Goal: Transaction & Acquisition: Purchase product/service

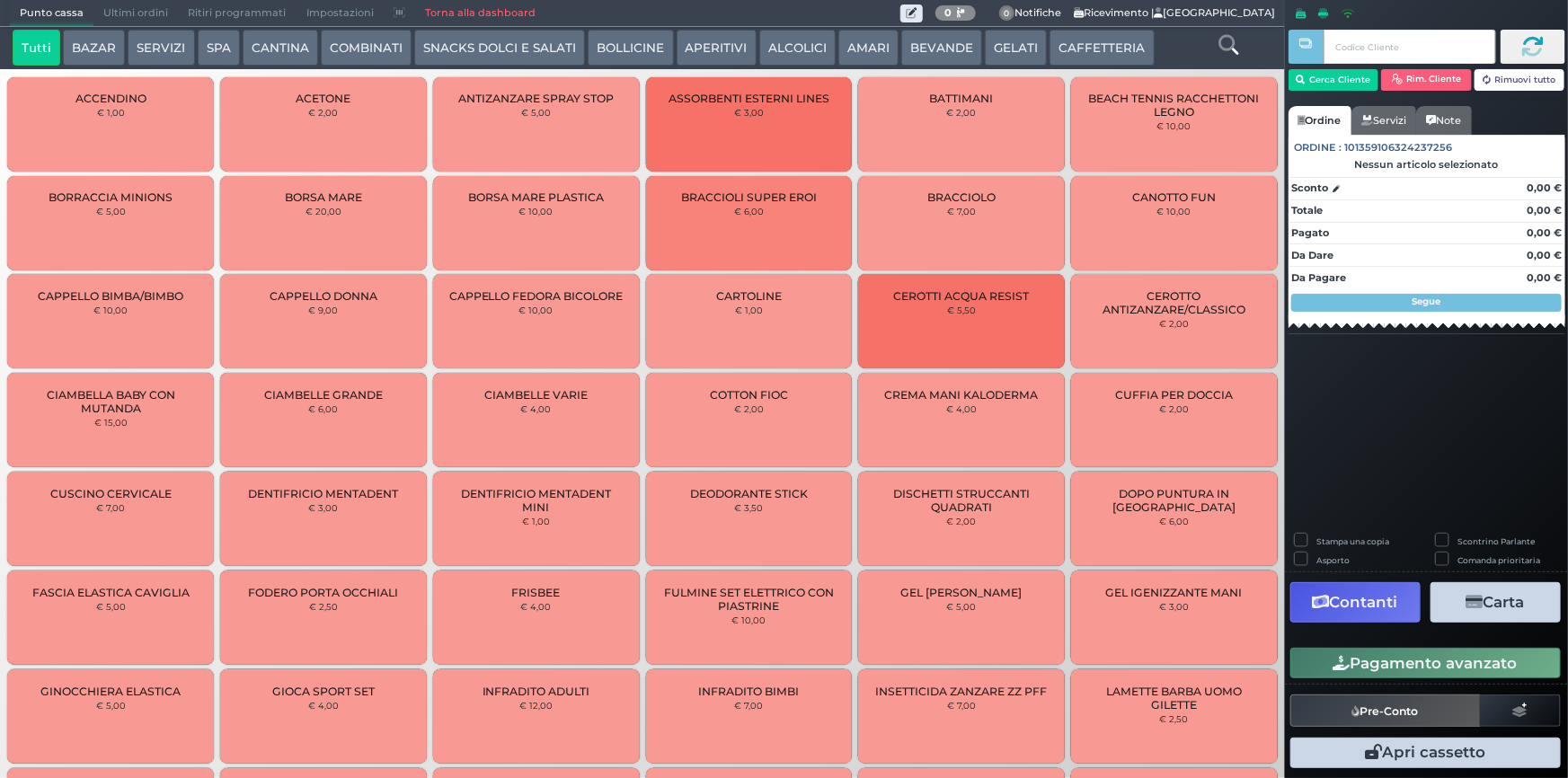
click at [1068, 40] on button "CAFFETTERIA" at bounding box center [1102, 48] width 105 height 35
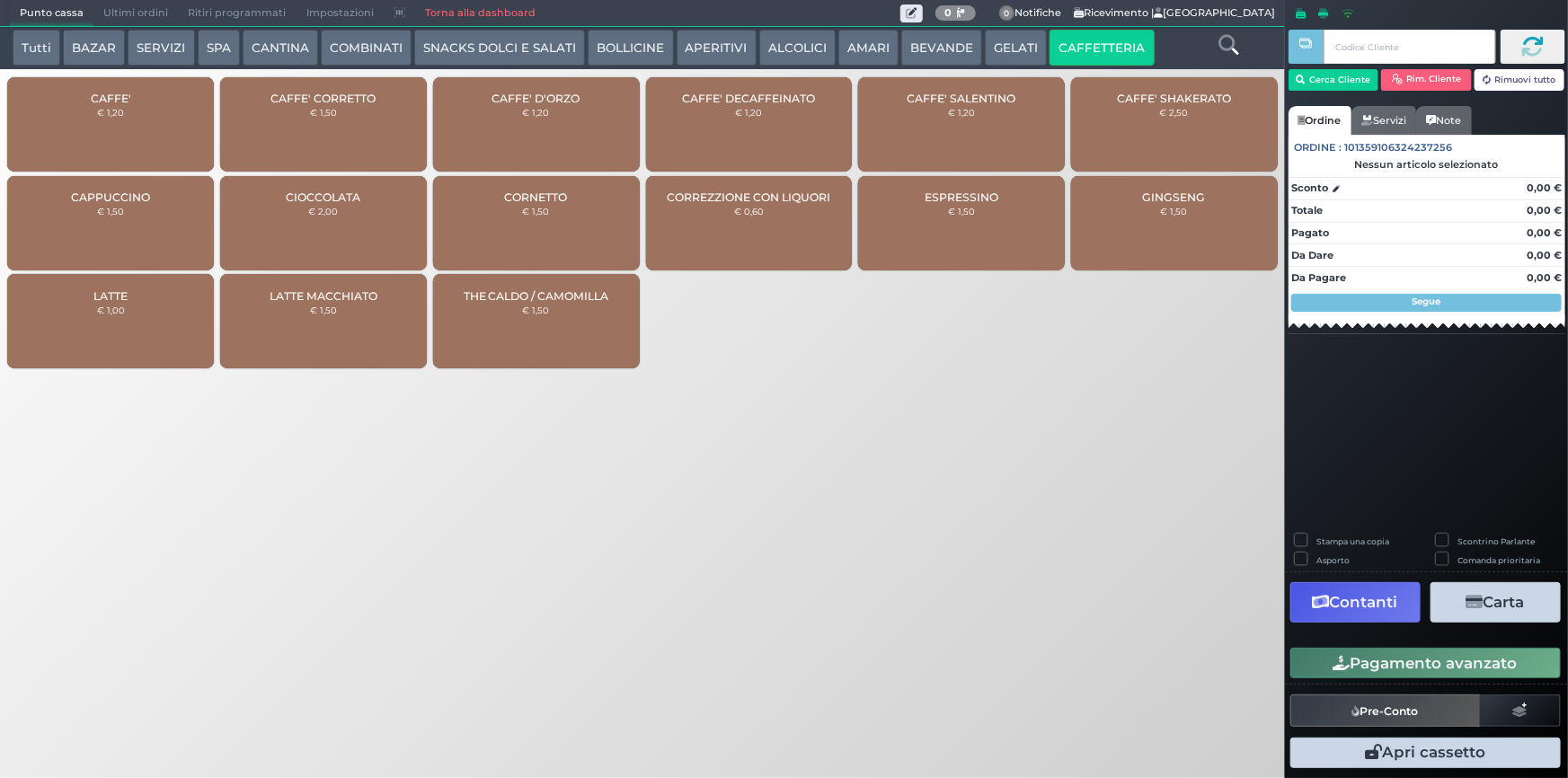
click at [35, 102] on div "CAFFE' € 1,20" at bounding box center [110, 124] width 206 height 94
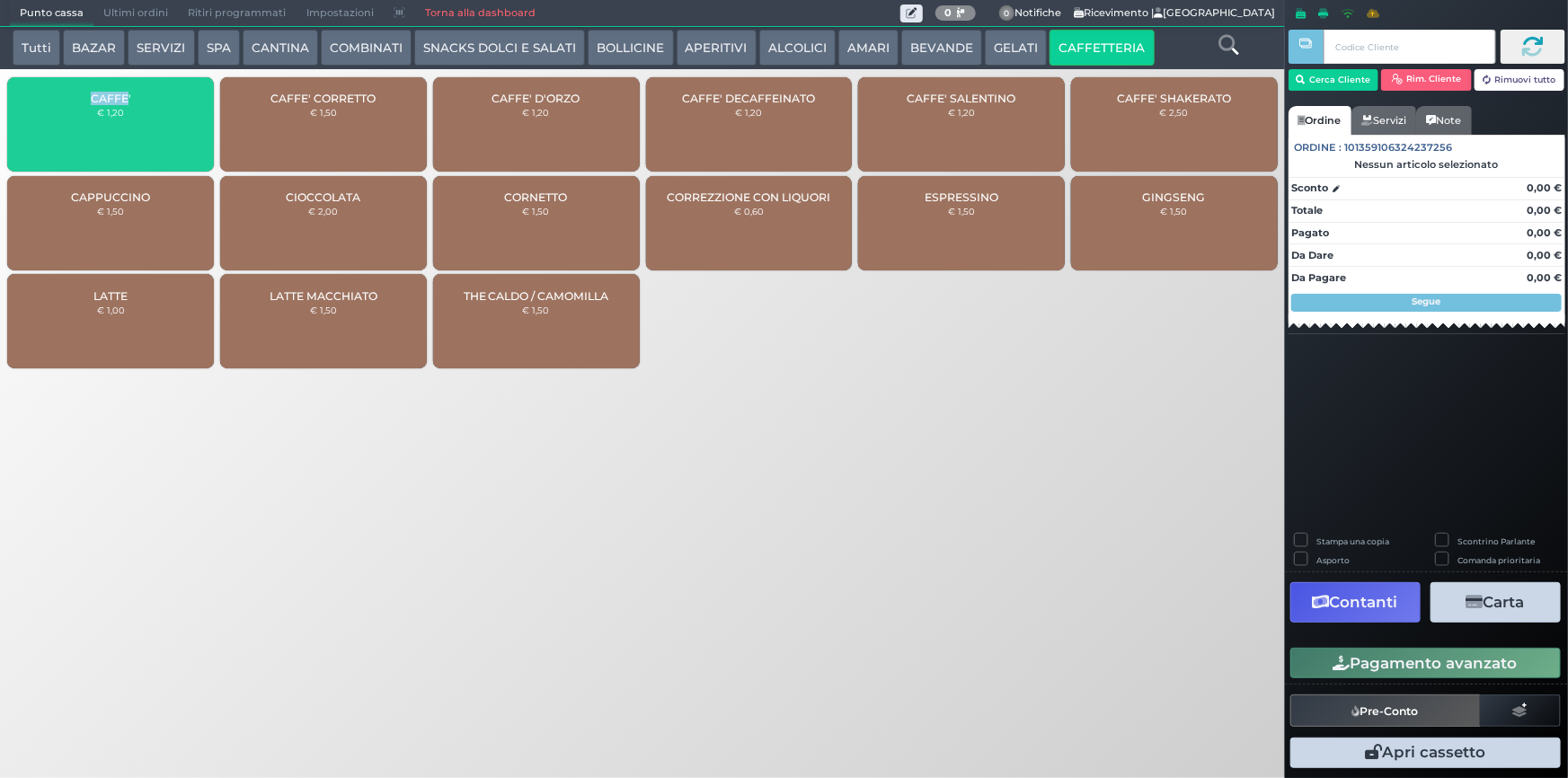
drag, startPoint x: 35, startPoint y: 102, endPoint x: 216, endPoint y: 146, distance: 186.3
click at [35, 101] on div "CAFFE' € 1,20" at bounding box center [110, 124] width 206 height 94
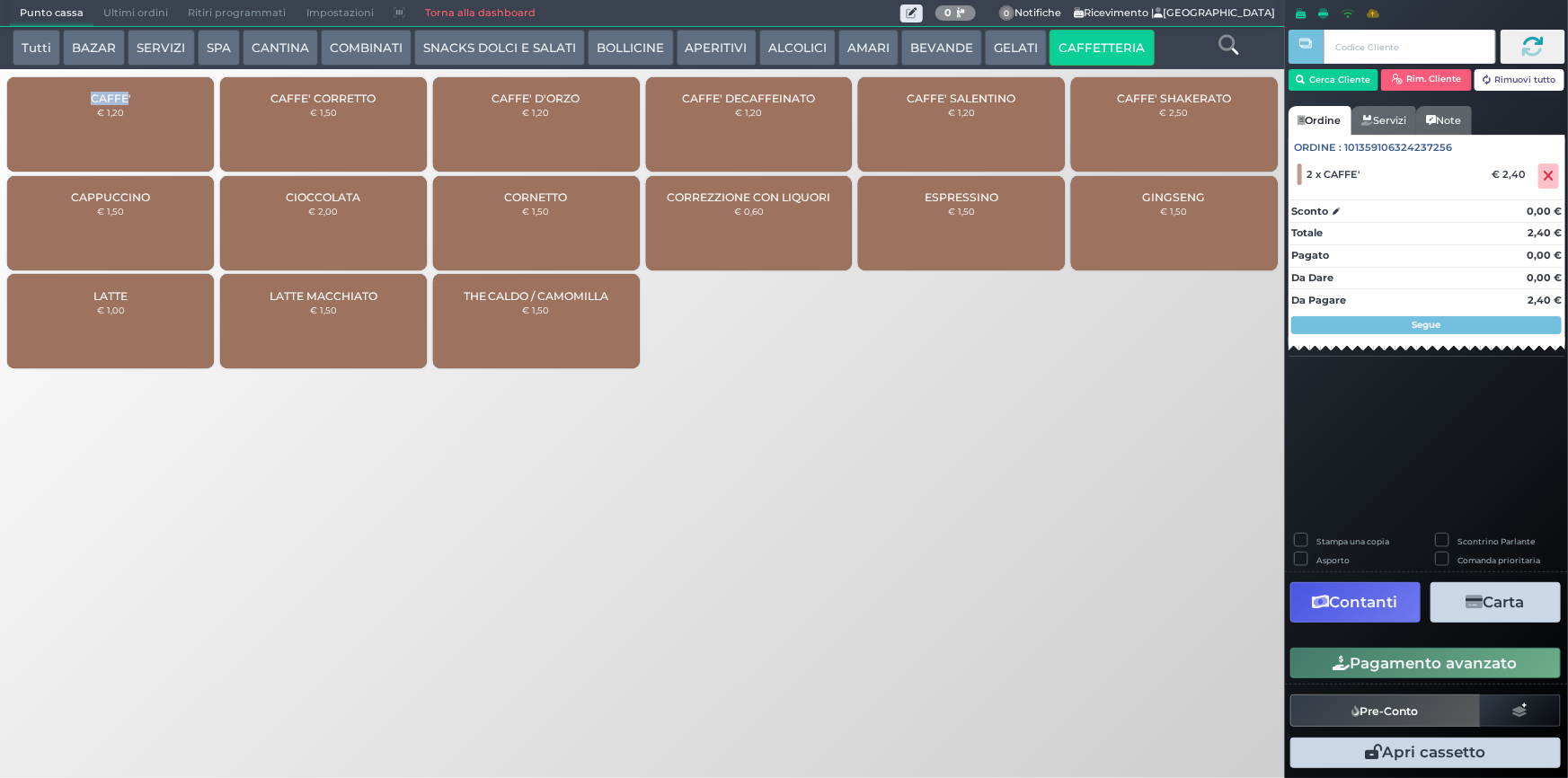
drag, startPoint x: 1470, startPoint y: 664, endPoint x: 1567, endPoint y: 675, distance: 97.6
click at [1470, 665] on button "Pagamento avanzato" at bounding box center [1426, 663] width 271 height 31
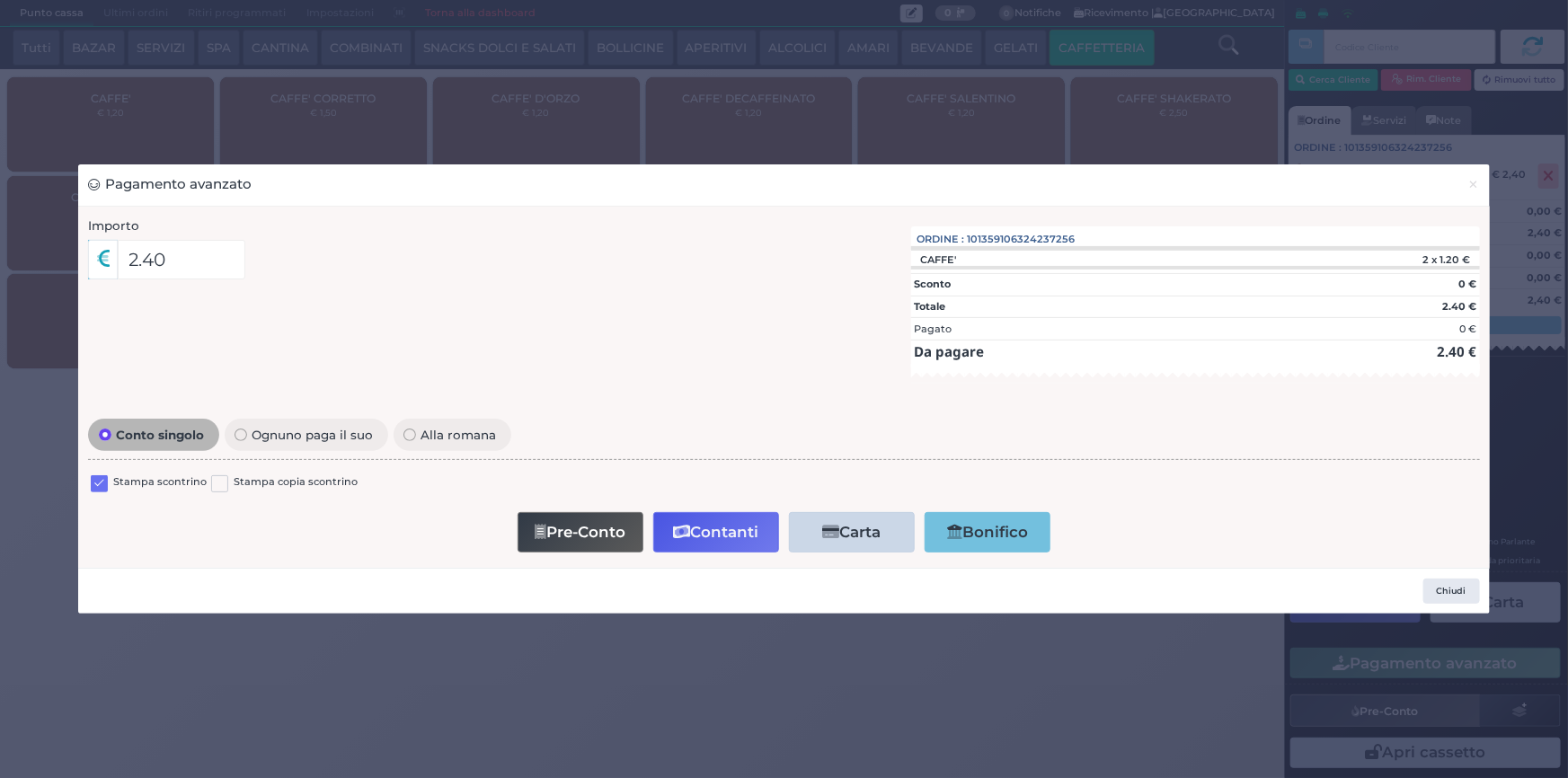
click at [98, 484] on label at bounding box center [99, 484] width 17 height 17
click at [0, 0] on input "checkbox" at bounding box center [0, 0] width 0 height 0
click at [729, 533] on button "Contanti" at bounding box center [715, 531] width 126 height 40
